Goal: Task Accomplishment & Management: Complete application form

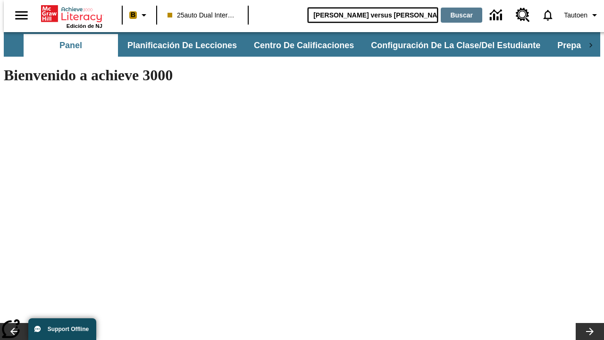
type input "[PERSON_NAME] versus [PERSON_NAME]"
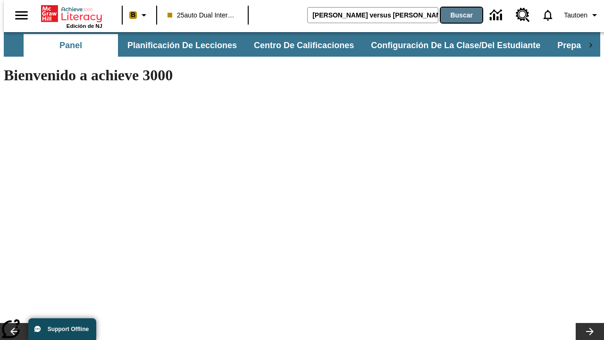
click at [455, 15] on button "Buscar" at bounding box center [462, 15] width 42 height 15
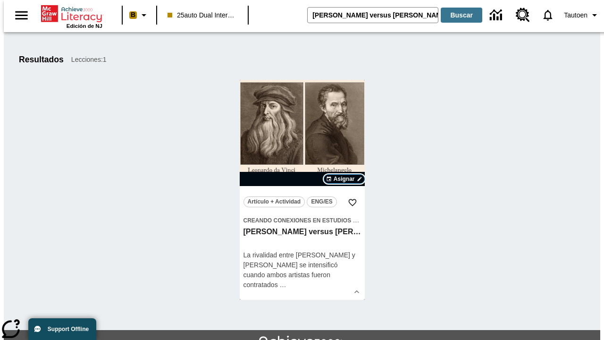
click at [344, 179] on span "Asignar" at bounding box center [344, 179] width 21 height 8
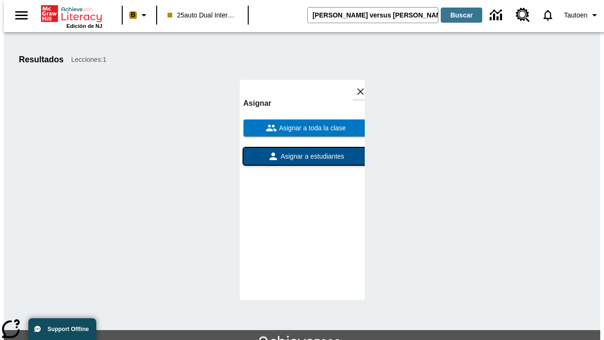
click at [302, 156] on span "Asignar a estudiantes" at bounding box center [312, 156] width 66 height 10
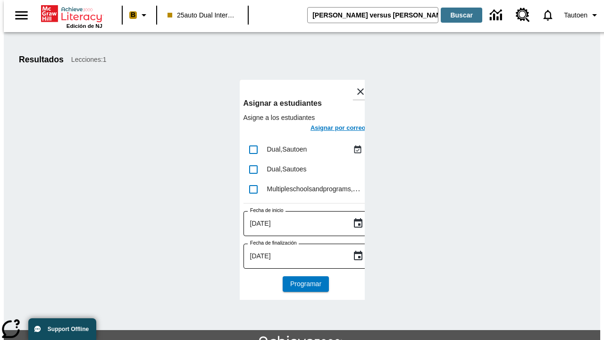
click at [329, 129] on h6 "Asignar por correo" at bounding box center [338, 128] width 55 height 11
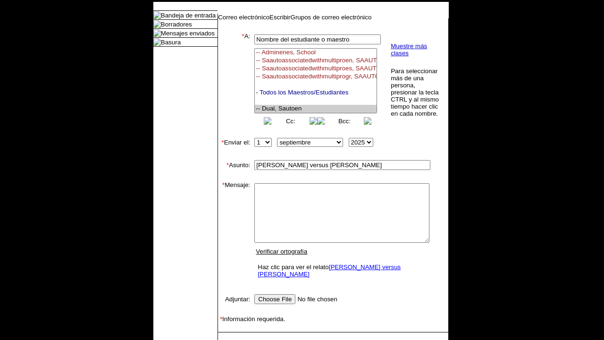
select select "U,21476361,1"
type textarea "email body message"
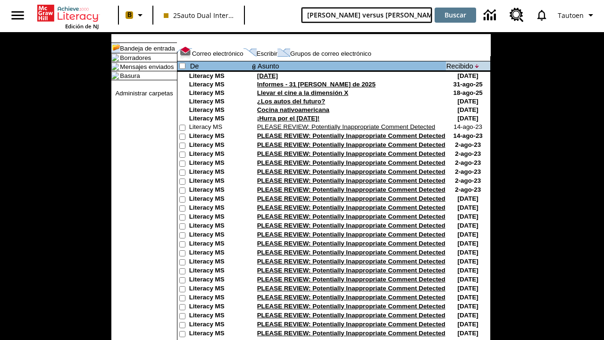
type input "[PERSON_NAME] versus [PERSON_NAME]"
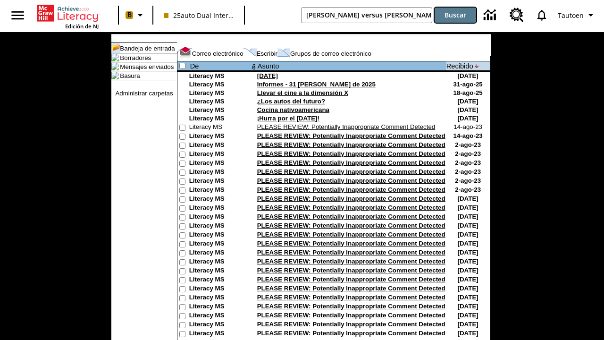
click at [455, 15] on button "Buscar" at bounding box center [456, 15] width 42 height 15
